Goal: Check status: Check status

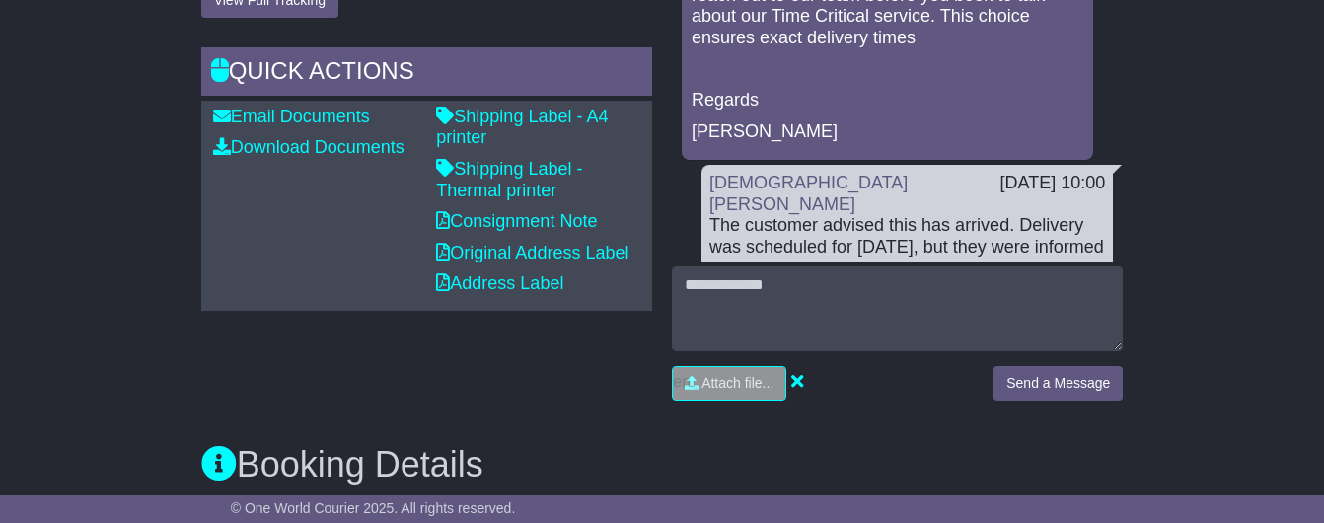
scroll to position [496, 0]
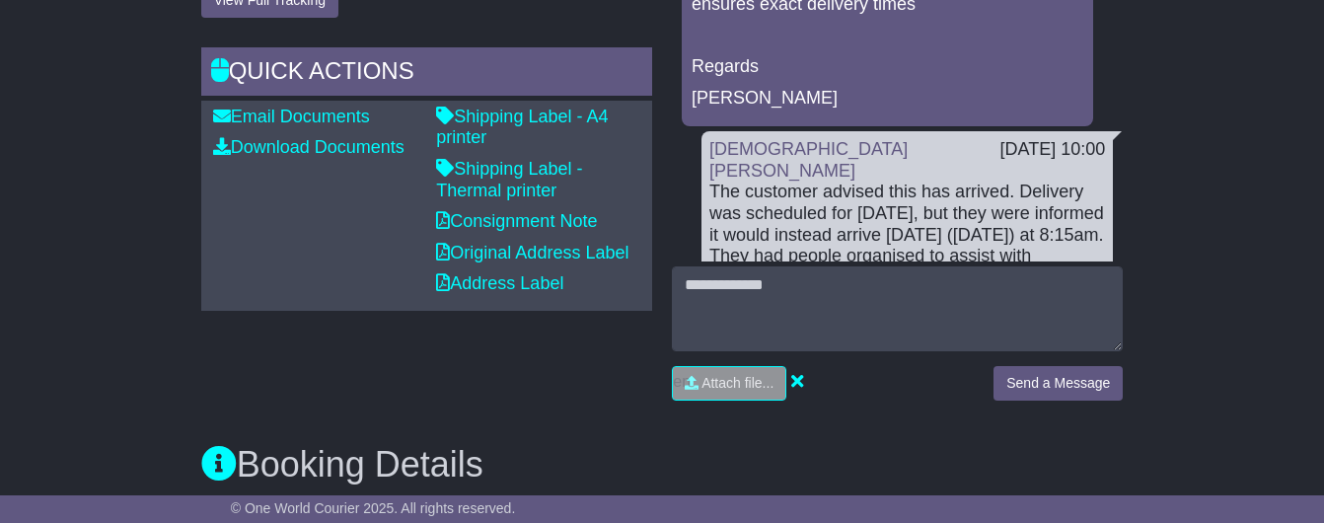
click at [785, 181] on div "The customer advised this has arrived. Delivery was scheduled for [DATE], but t…" at bounding box center [906, 276] width 395 height 191
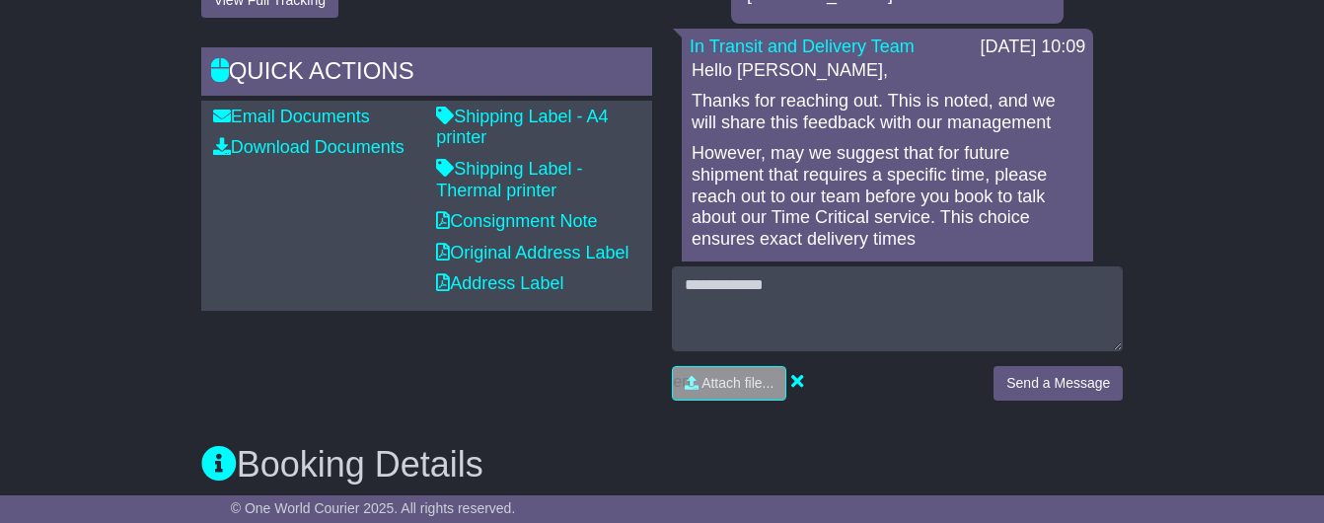
scroll to position [252, 0]
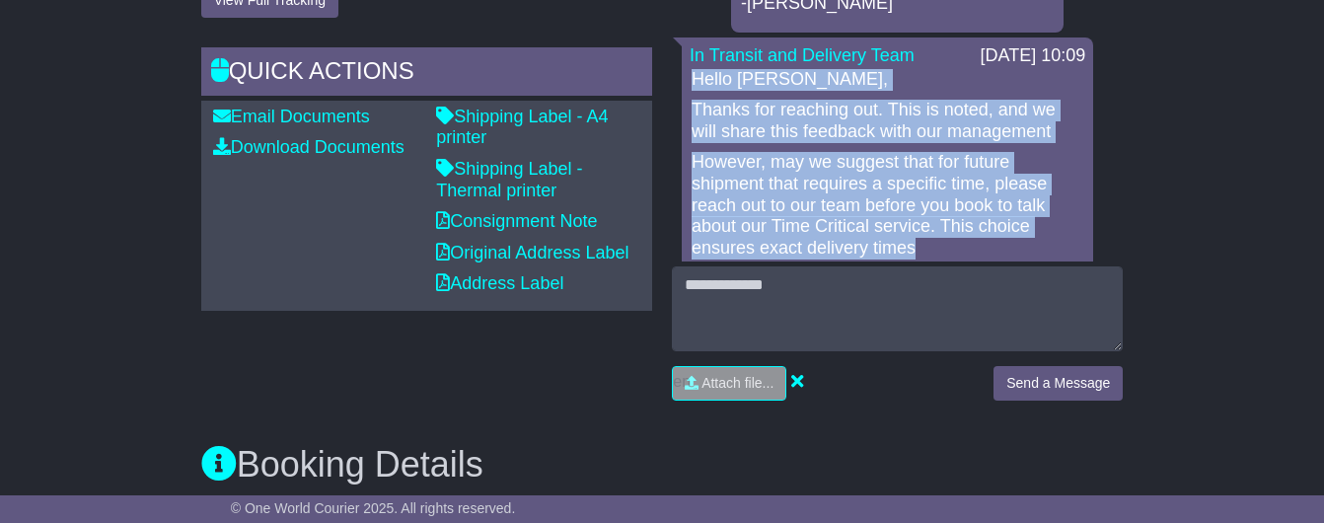
drag, startPoint x: 692, startPoint y: 69, endPoint x: 1060, endPoint y: 226, distance: 399.9
click at [1060, 226] on div "Hello [PERSON_NAME], Thanks for reaching out. This is noted, and we will share …" at bounding box center [886, 211] width 395 height 284
copy div "Hello [PERSON_NAME], Thanks for reaching out. This is noted, and we will share …"
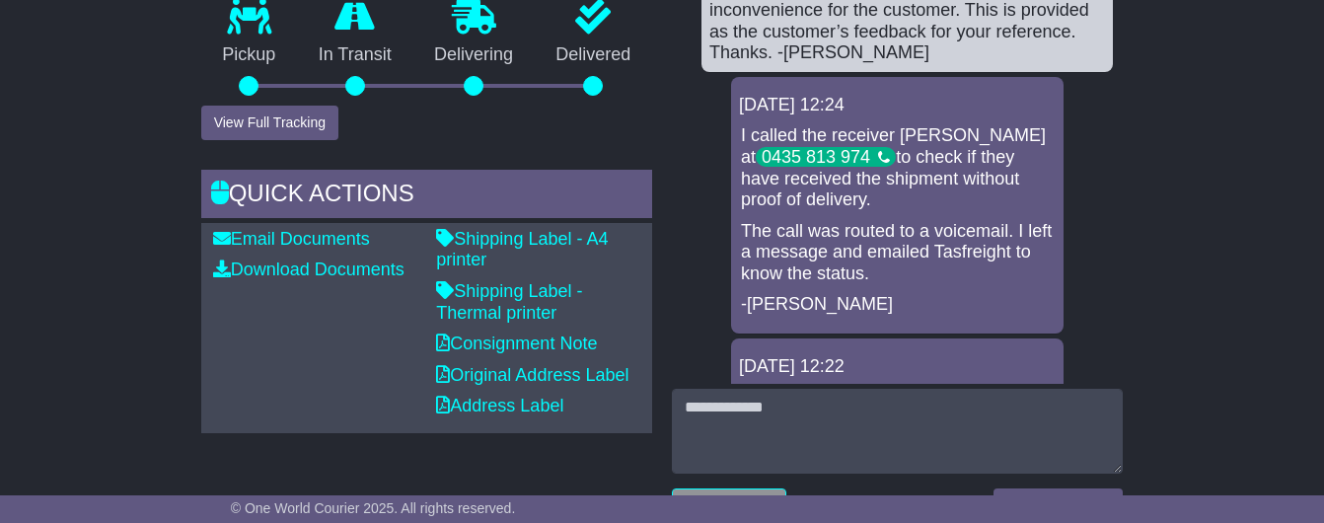
scroll to position [807, 0]
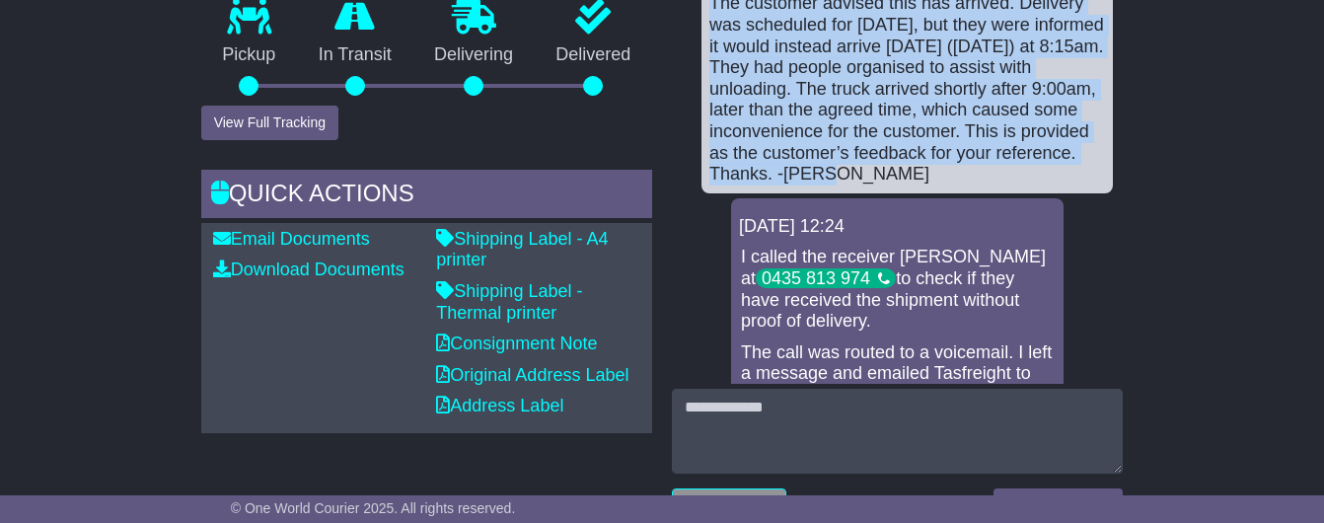
drag, startPoint x: 709, startPoint y: 105, endPoint x: 788, endPoint y: 122, distance: 80.9
click at [788, 122] on div "The customer advised this has arrived. Delivery was scheduled for [DATE], but t…" at bounding box center [906, 88] width 395 height 191
copy div "The customer advised this has arrived. Delivery was scheduled for [DATE], but t…"
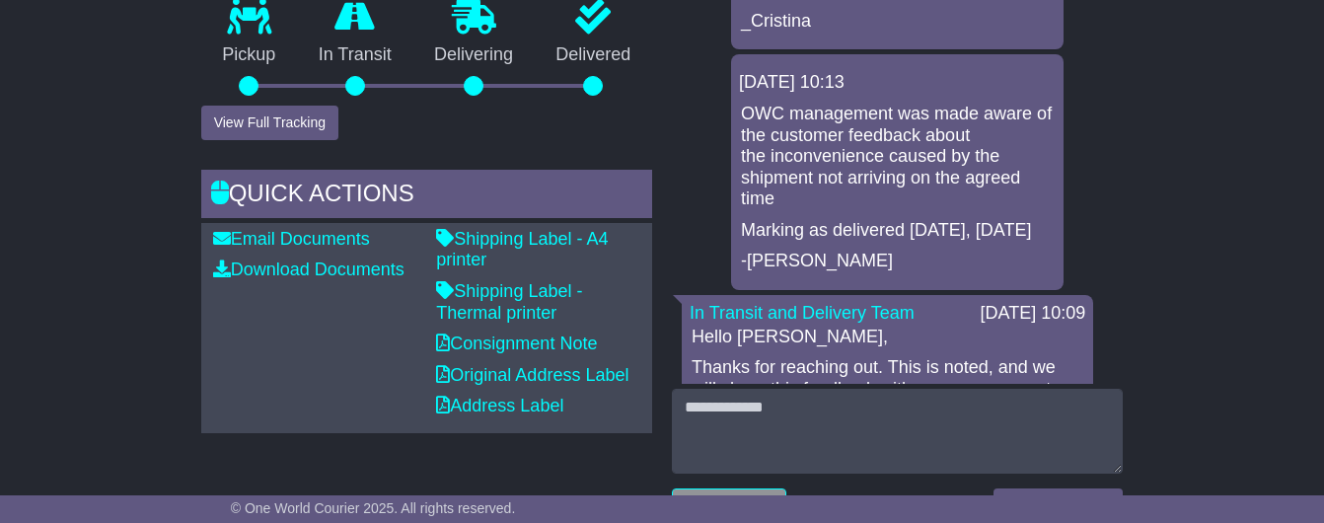
scroll to position [0, 0]
